Goal: Transaction & Acquisition: Purchase product/service

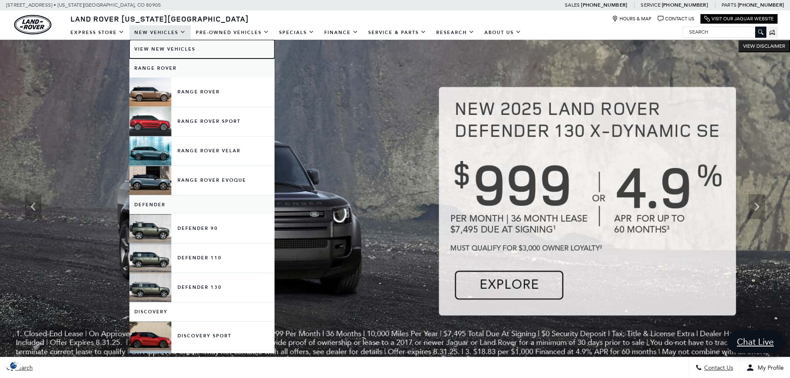
drag, startPoint x: 168, startPoint y: 50, endPoint x: 181, endPoint y: 40, distance: 16.0
click at [168, 50] on link "View New Vehicles" at bounding box center [201, 49] width 145 height 19
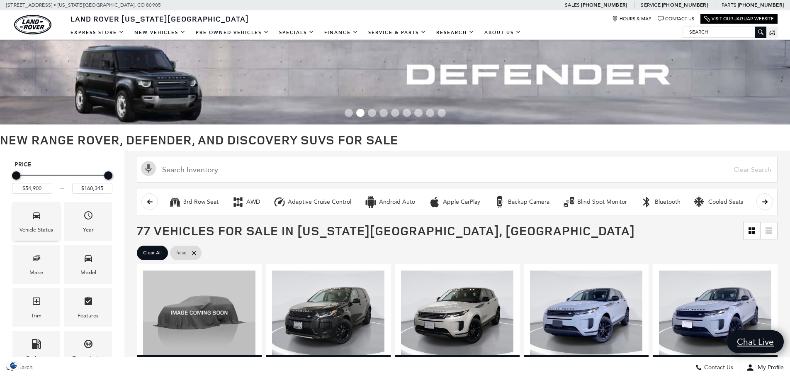
click at [45, 227] on div "Vehicle Status" at bounding box center [37, 229] width 34 height 9
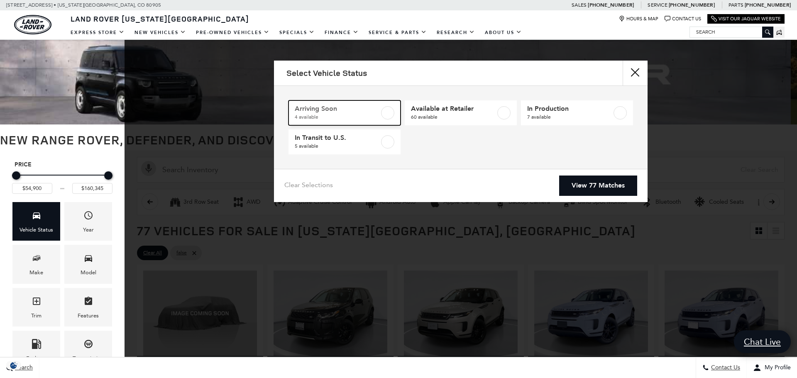
click at [360, 115] on span "4 available" at bounding box center [337, 117] width 85 height 8
type input "$90,938"
checkbox input "true"
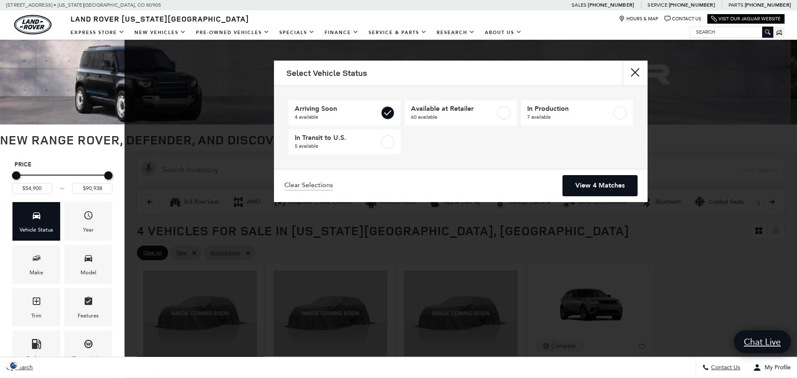
click at [585, 187] on link "View 4 Matches" at bounding box center [600, 186] width 74 height 20
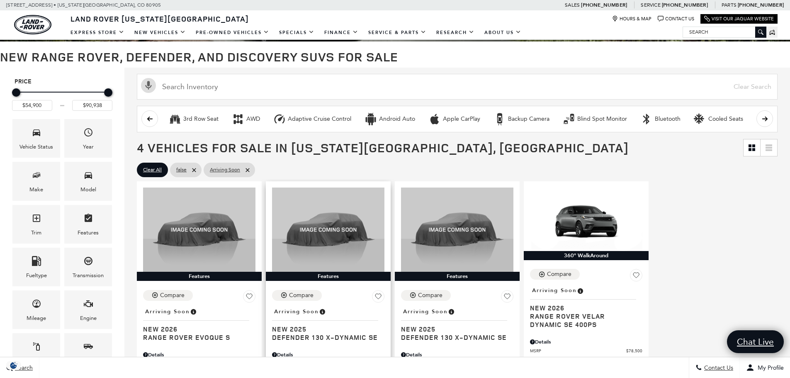
scroll to position [124, 0]
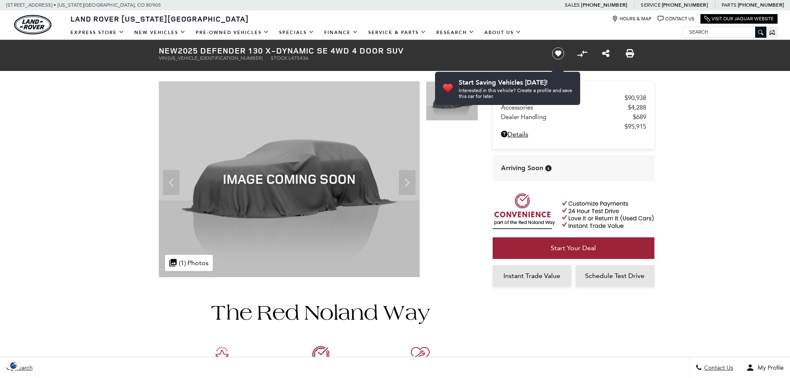
click at [207, 59] on span "SALE2FEU0S2475436" at bounding box center [215, 58] width 95 height 6
copy span "SALE2FEU0S2475436"
